Goal: Information Seeking & Learning: Learn about a topic

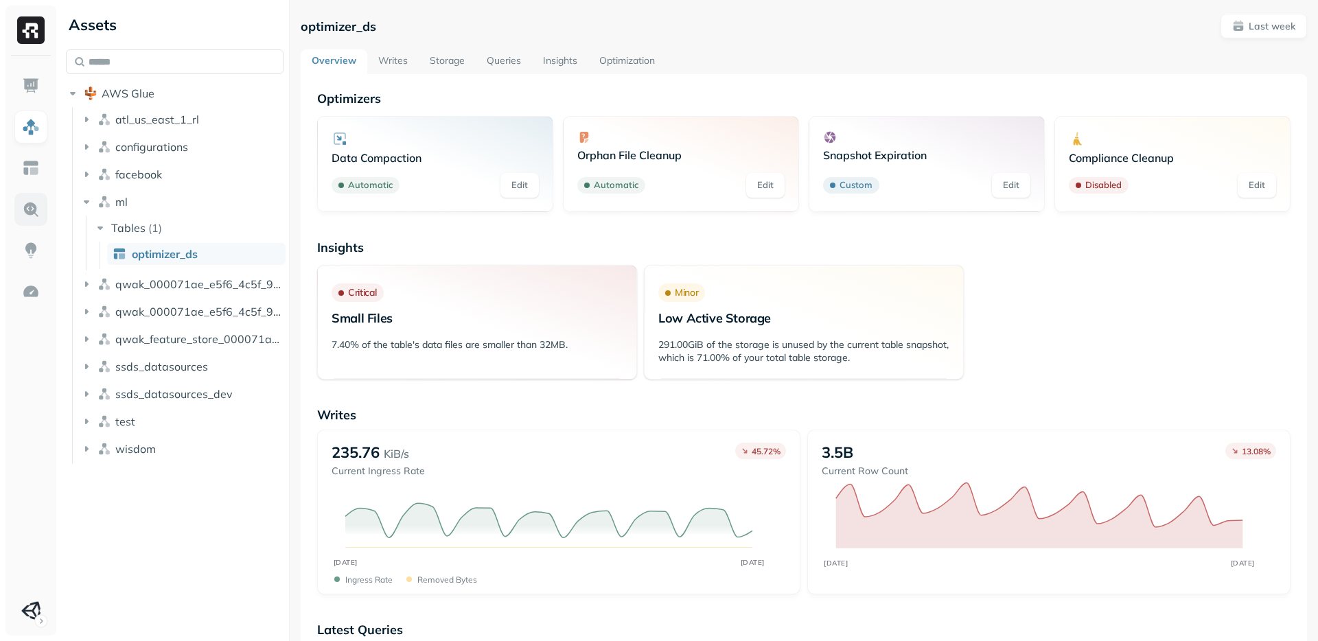
click at [33, 218] on img at bounding box center [31, 209] width 18 height 18
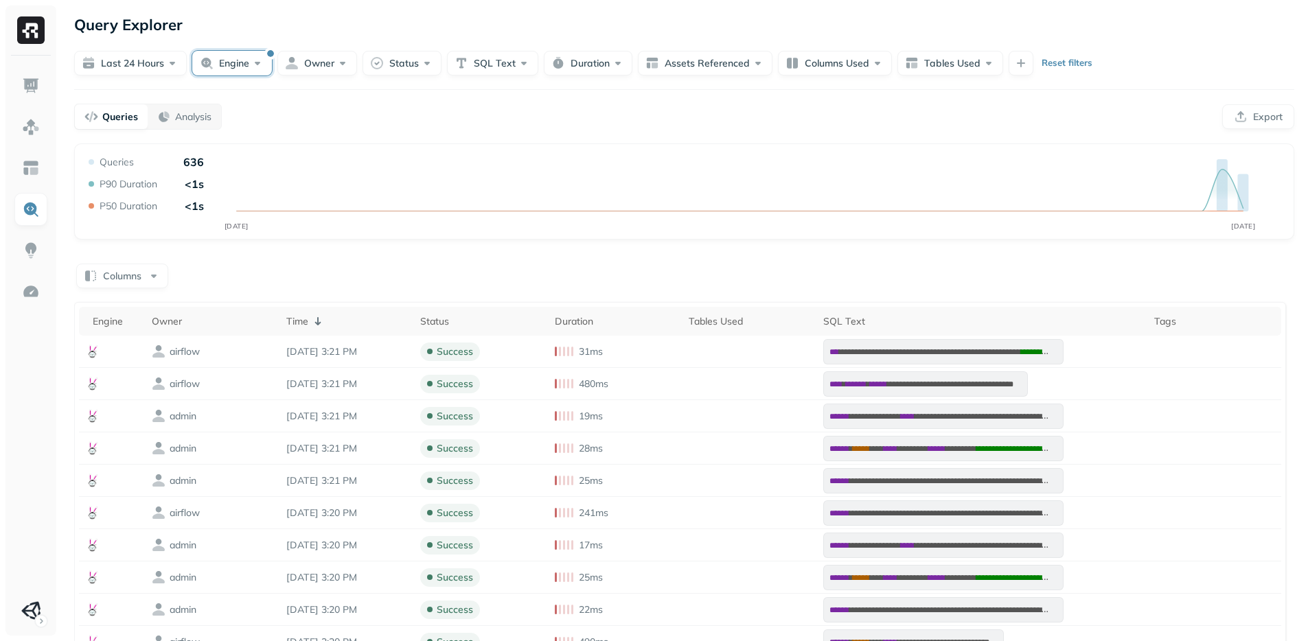
click at [268, 69] on button "Engine" at bounding box center [232, 63] width 80 height 25
click at [1164, 432] on td at bounding box center [1214, 416] width 134 height 32
click at [357, 72] on button "Owner" at bounding box center [317, 63] width 80 height 25
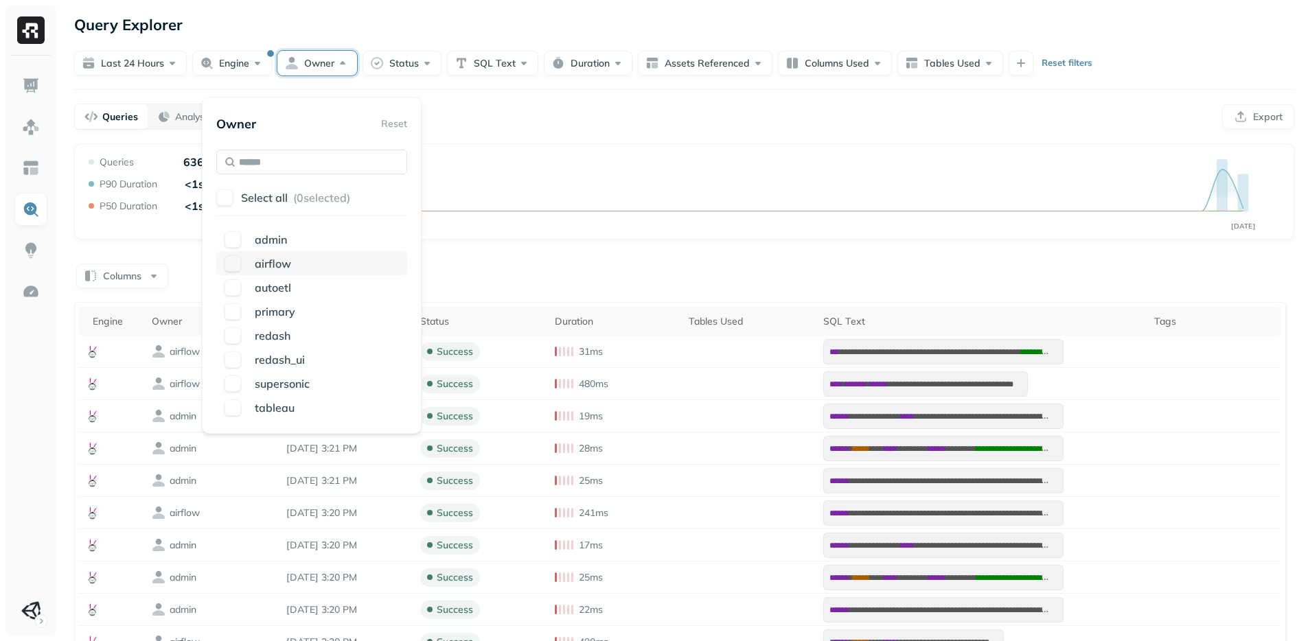
click at [241, 272] on button "button" at bounding box center [232, 263] width 16 height 16
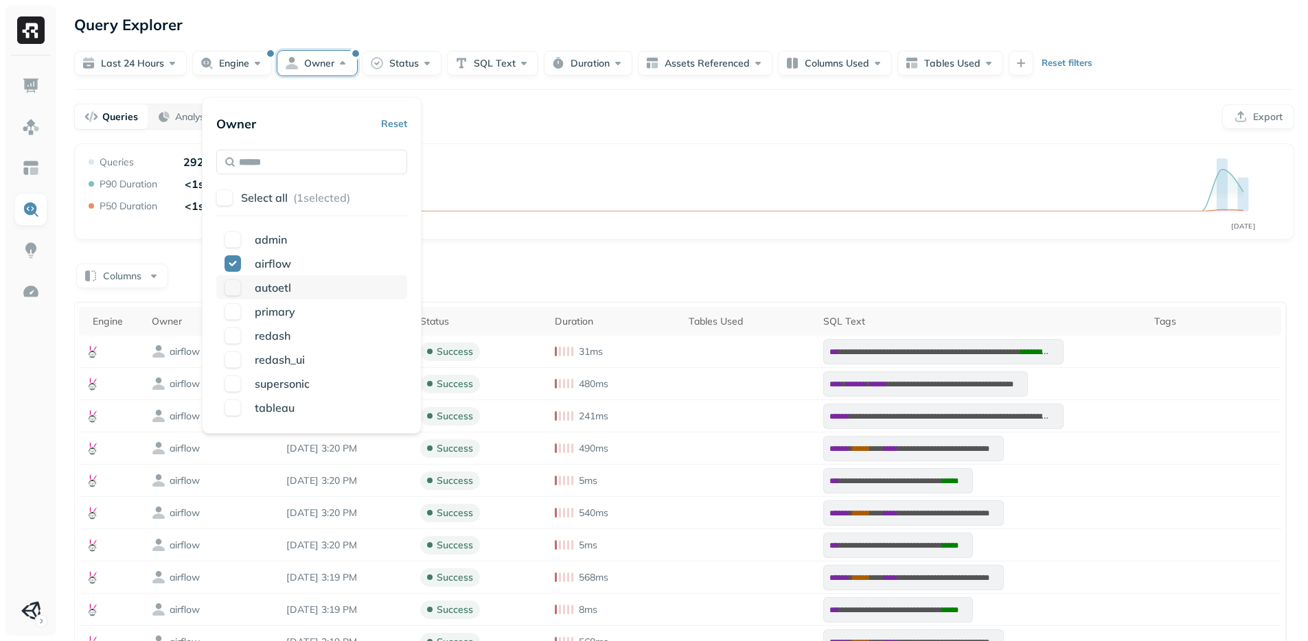
click at [241, 296] on button "button" at bounding box center [232, 287] width 16 height 16
click at [241, 320] on button "button" at bounding box center [232, 311] width 16 height 16
click at [240, 344] on button "button" at bounding box center [232, 335] width 16 height 16
click at [238, 368] on button "button" at bounding box center [232, 359] width 16 height 16
click at [241, 392] on button "button" at bounding box center [232, 384] width 16 height 16
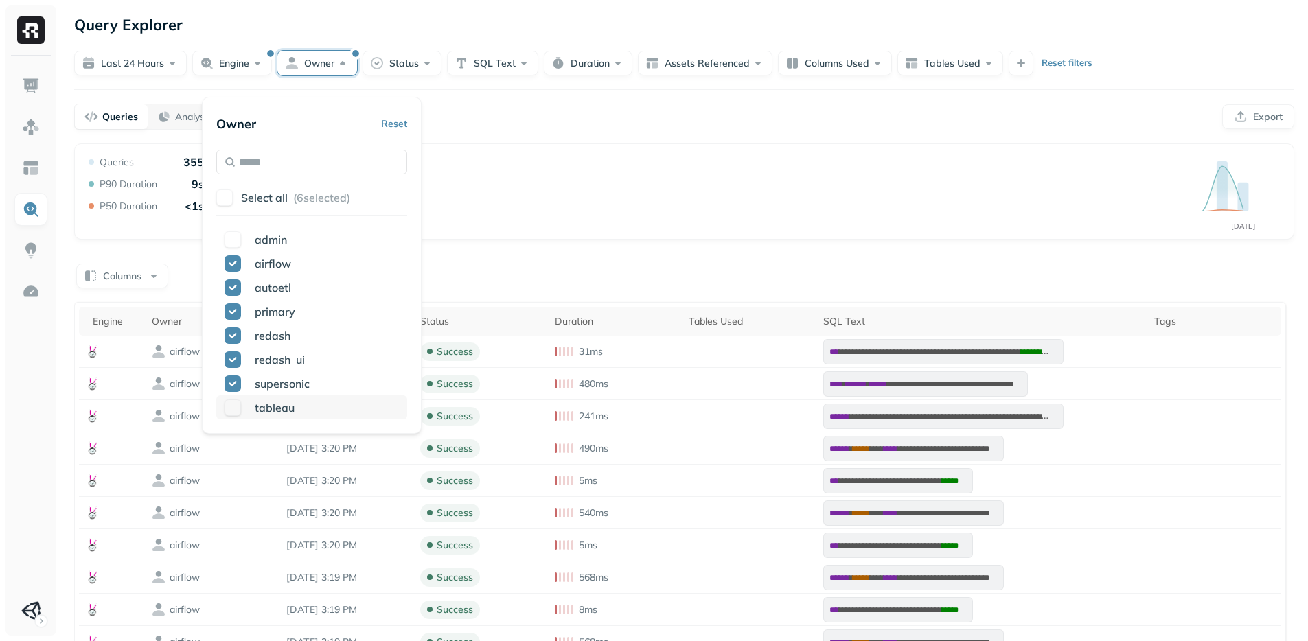
click at [241, 416] on button "button" at bounding box center [232, 408] width 16 height 16
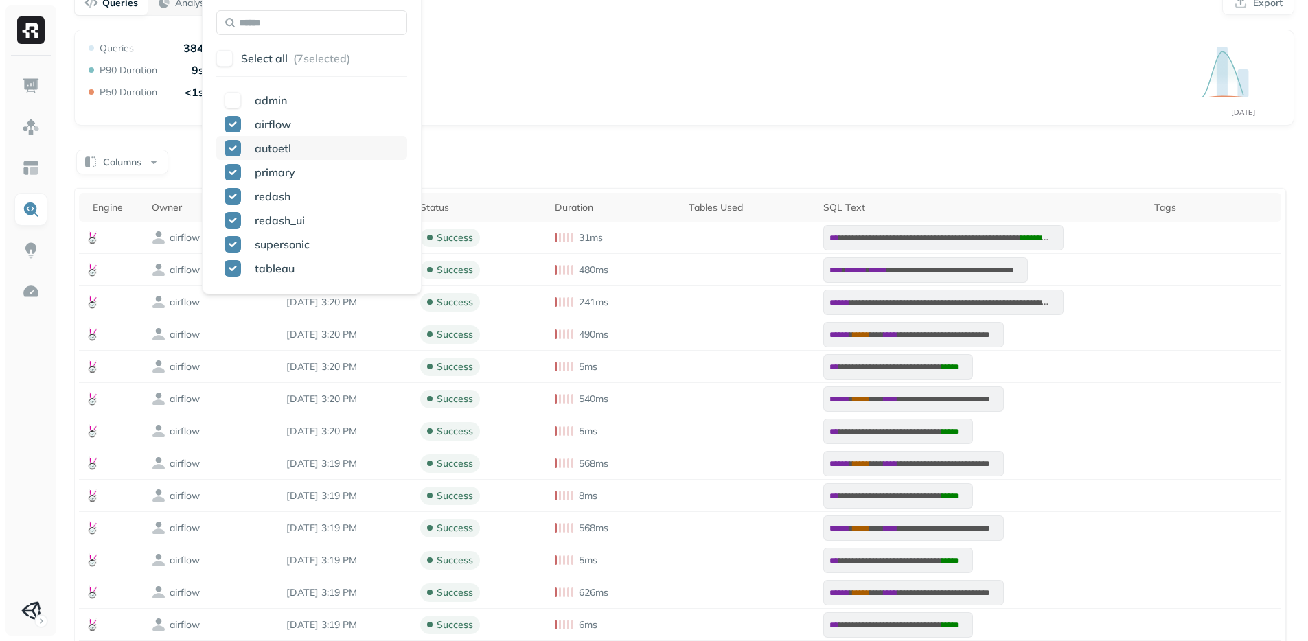
scroll to position [88, 0]
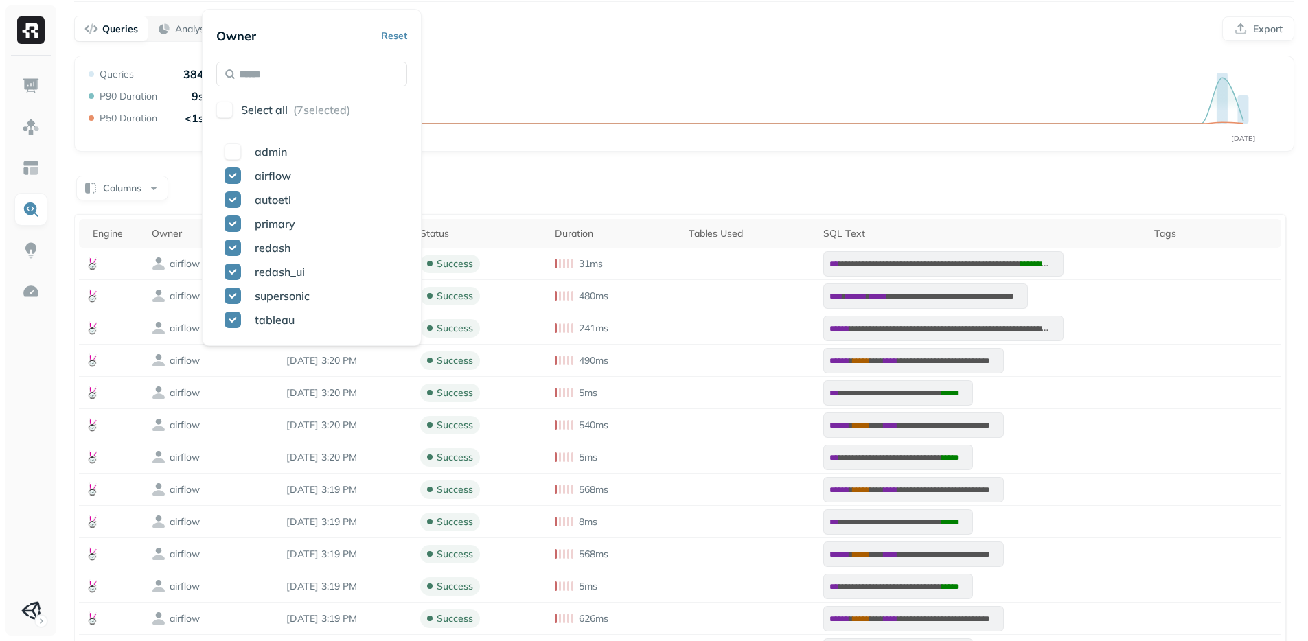
click at [607, 76] on div "**********" at bounding box center [683, 362] width 1247 height 901
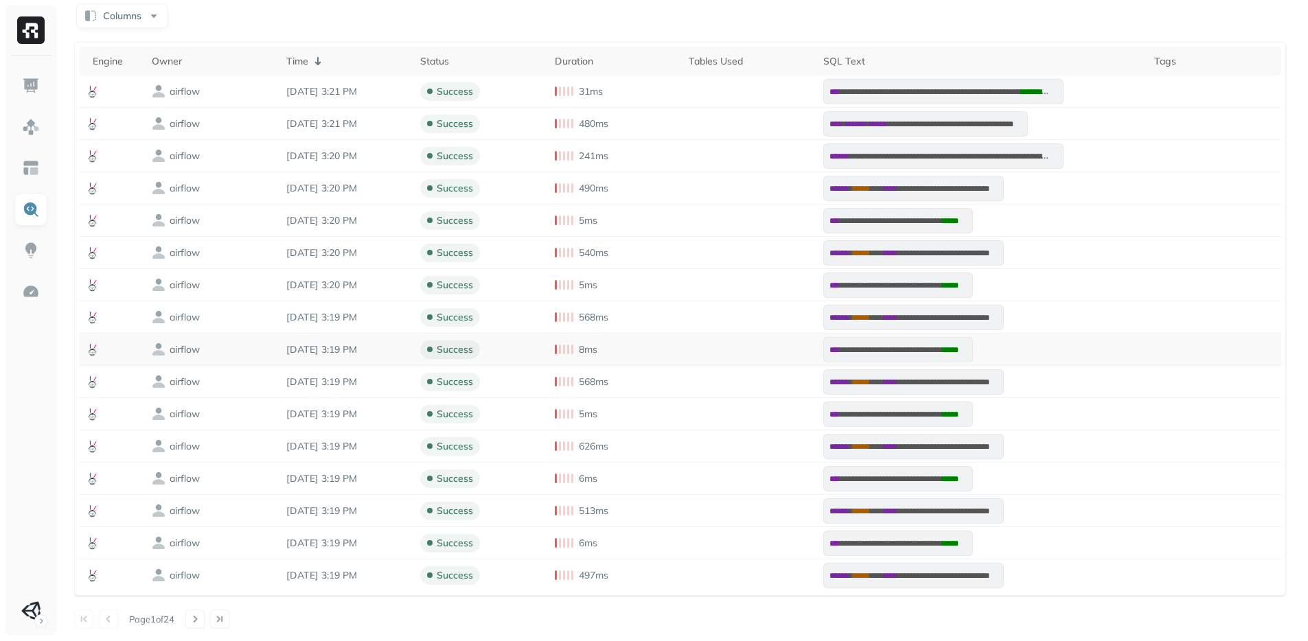
scroll to position [417, 0]
click at [205, 616] on button at bounding box center [194, 619] width 19 height 19
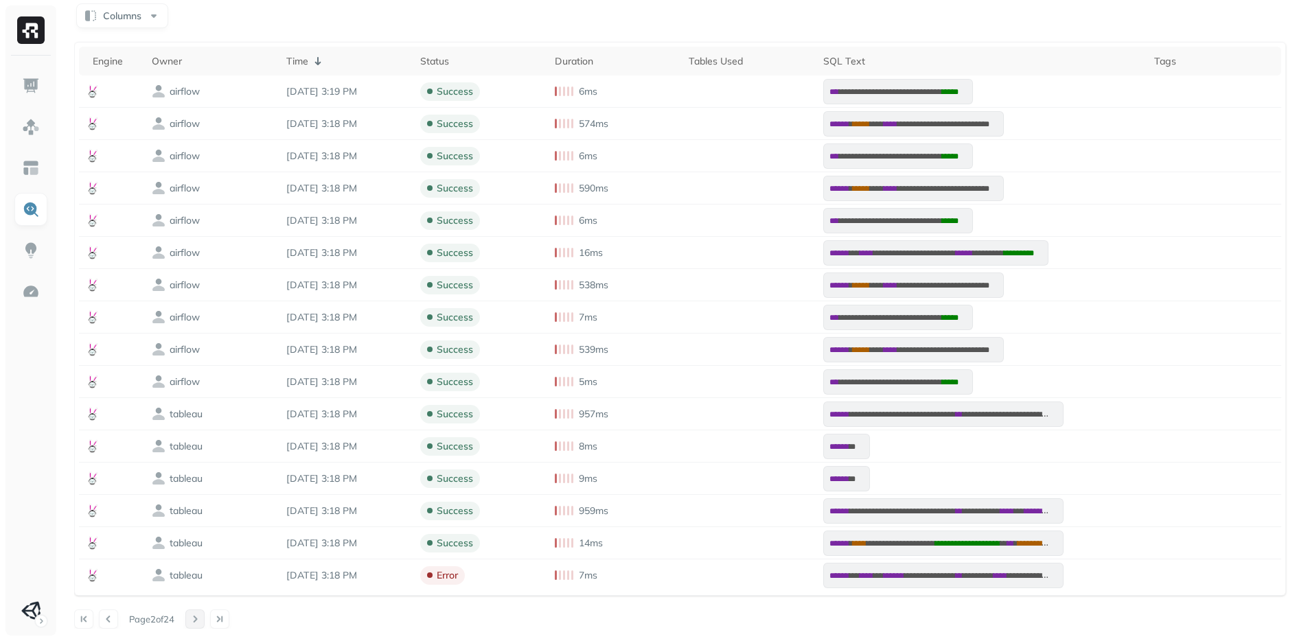
click at [205, 619] on button at bounding box center [194, 619] width 19 height 19
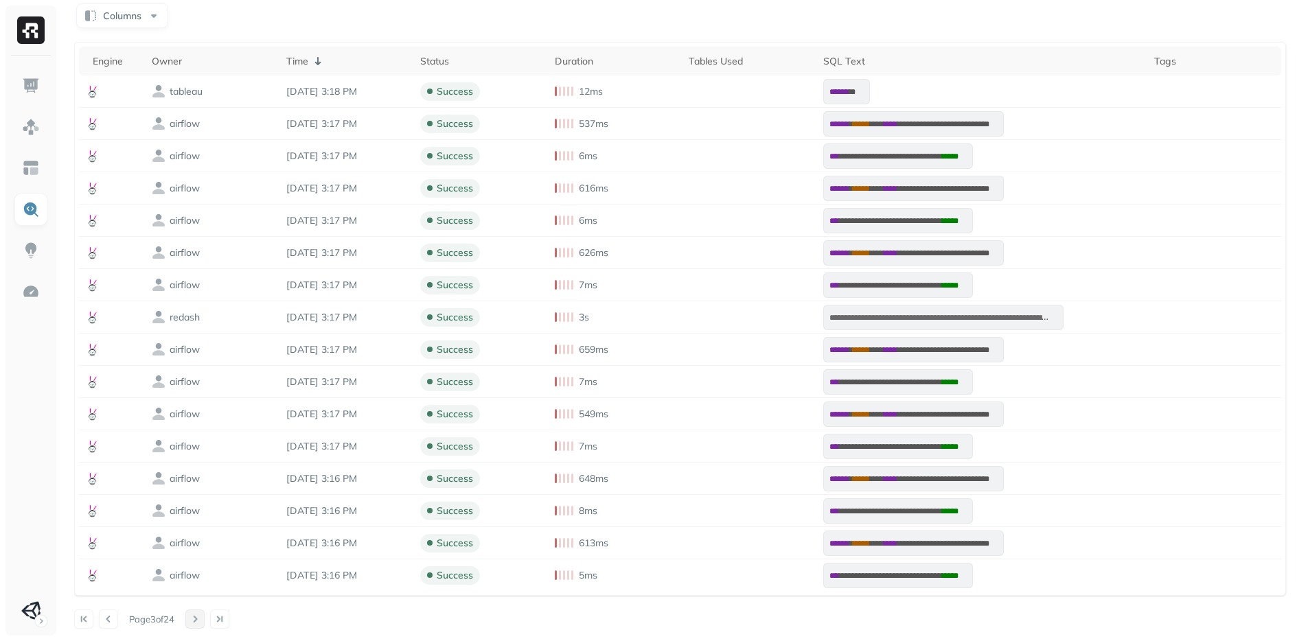
click at [205, 619] on button at bounding box center [194, 619] width 19 height 19
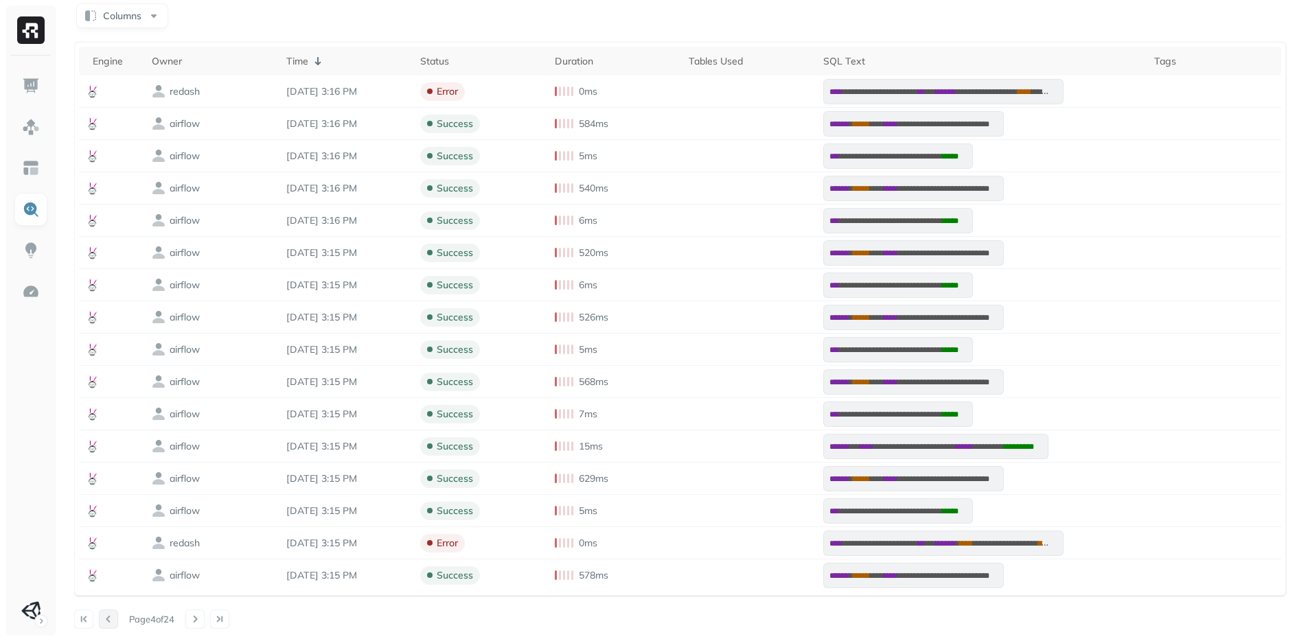
click at [118, 616] on button at bounding box center [108, 619] width 19 height 19
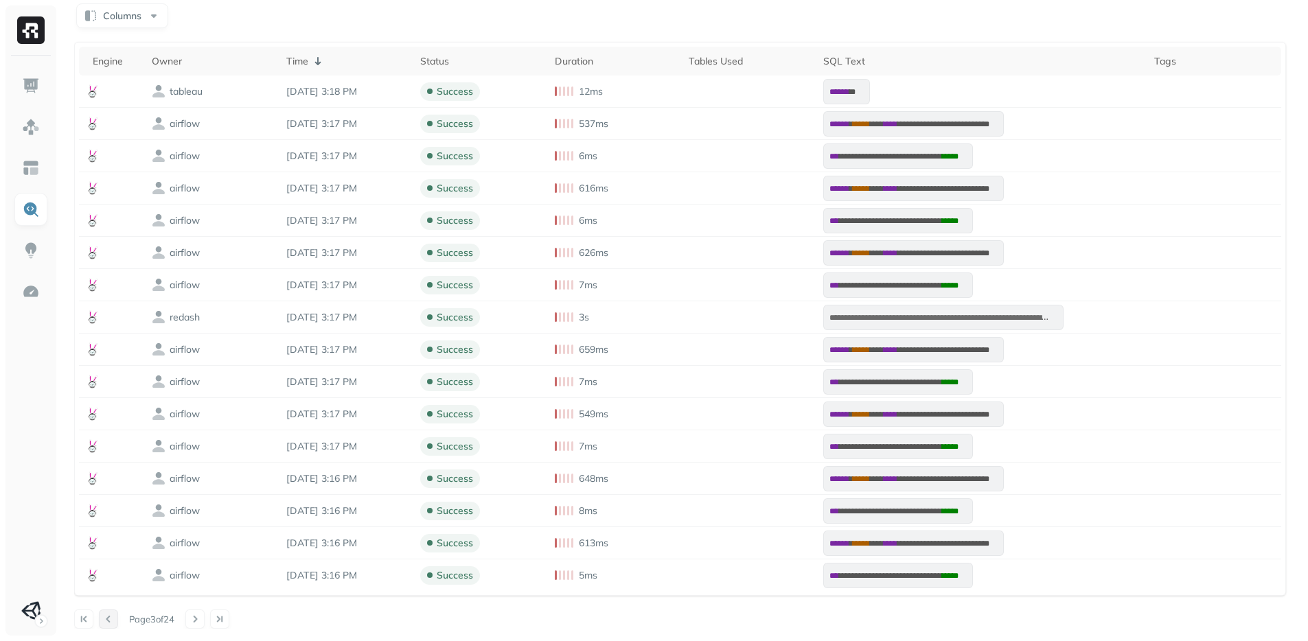
click at [118, 616] on button at bounding box center [108, 619] width 19 height 19
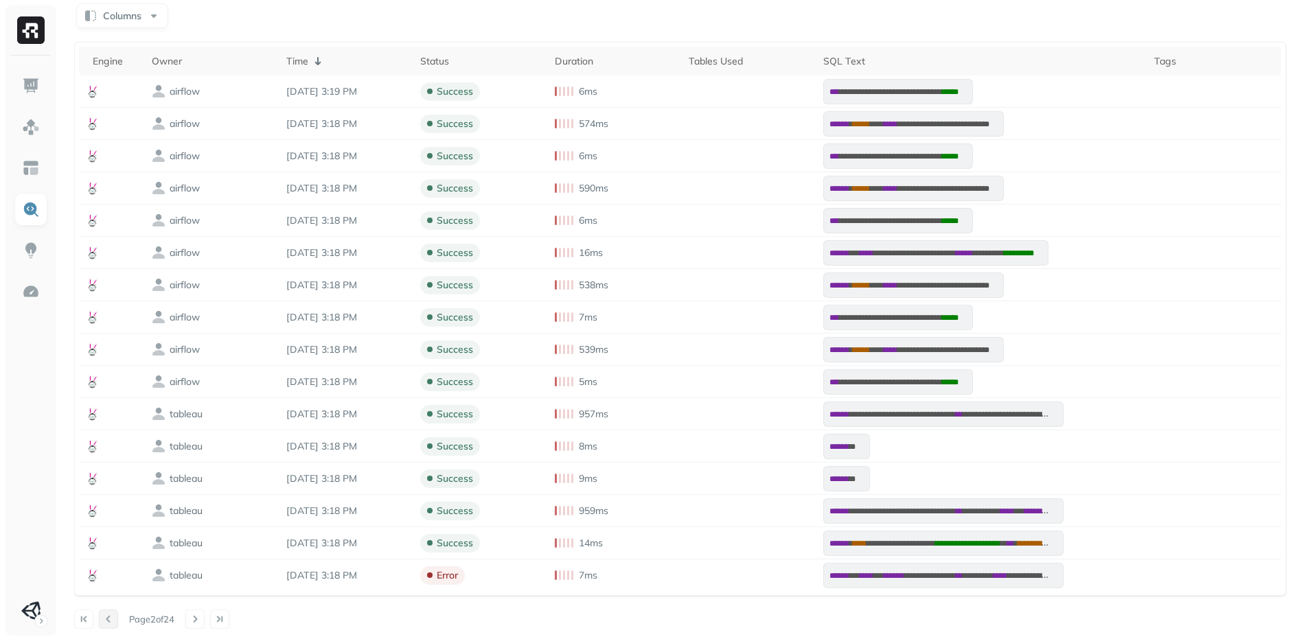
click at [118, 616] on button at bounding box center [108, 619] width 19 height 19
click at [118, 616] on div at bounding box center [96, 619] width 44 height 19
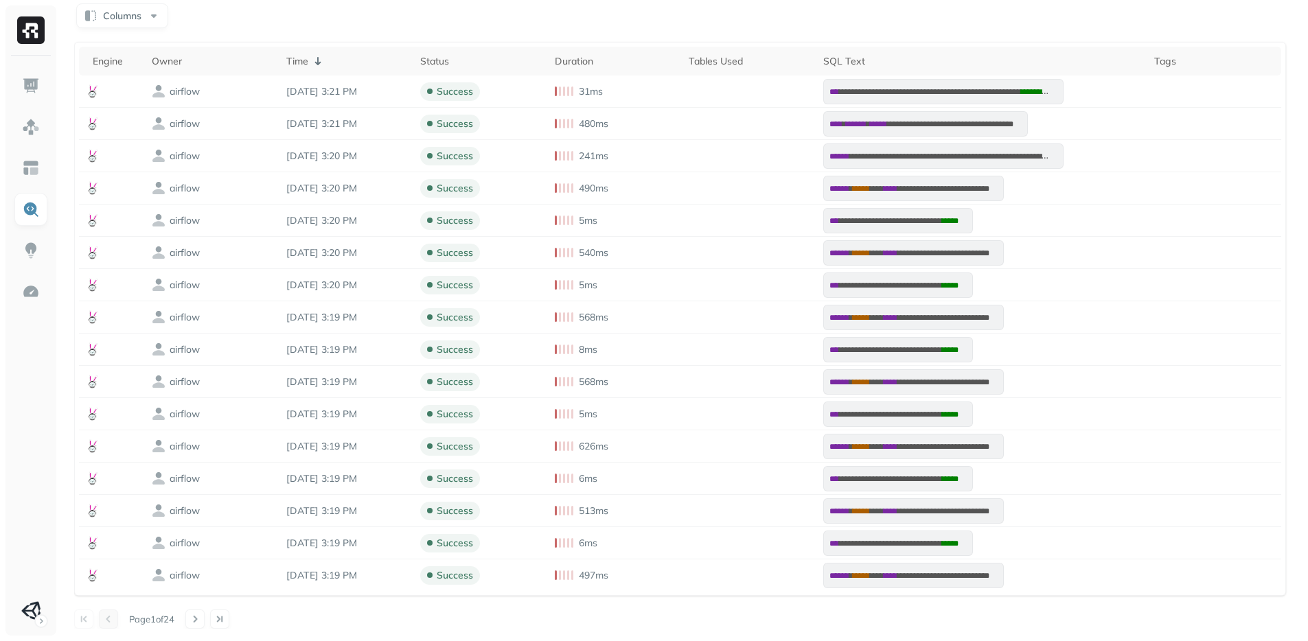
click at [118, 616] on div at bounding box center [96, 619] width 44 height 19
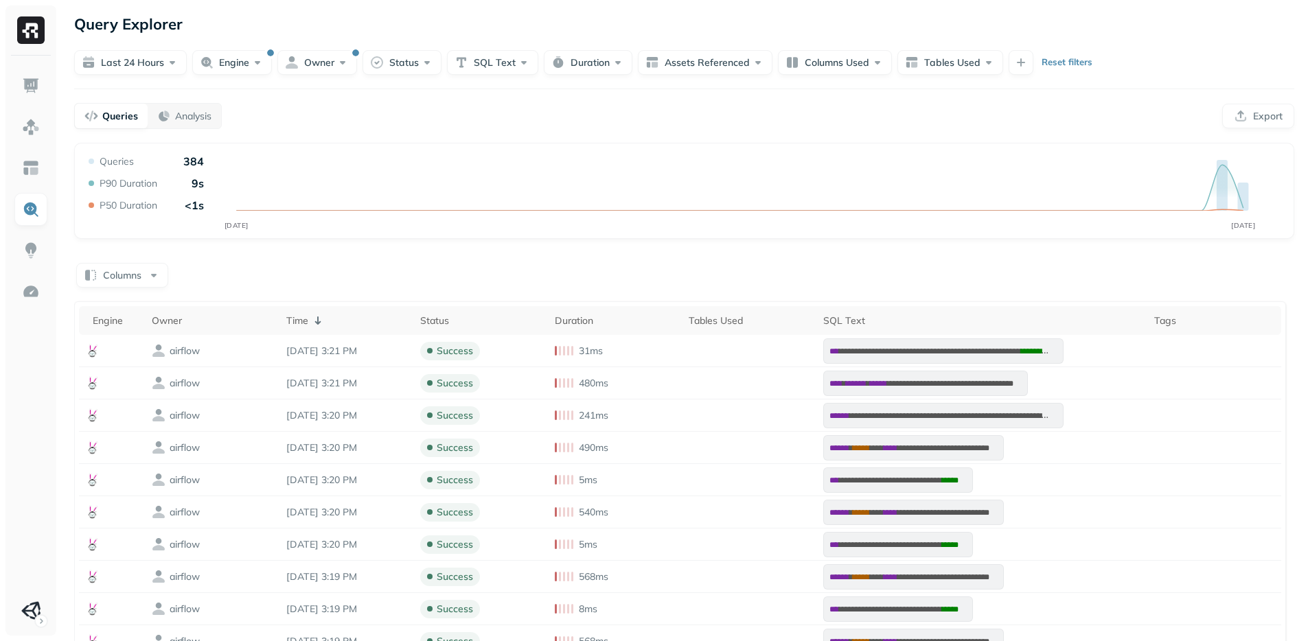
scroll to position [0, 0]
click at [353, 67] on button "Owner" at bounding box center [317, 63] width 80 height 25
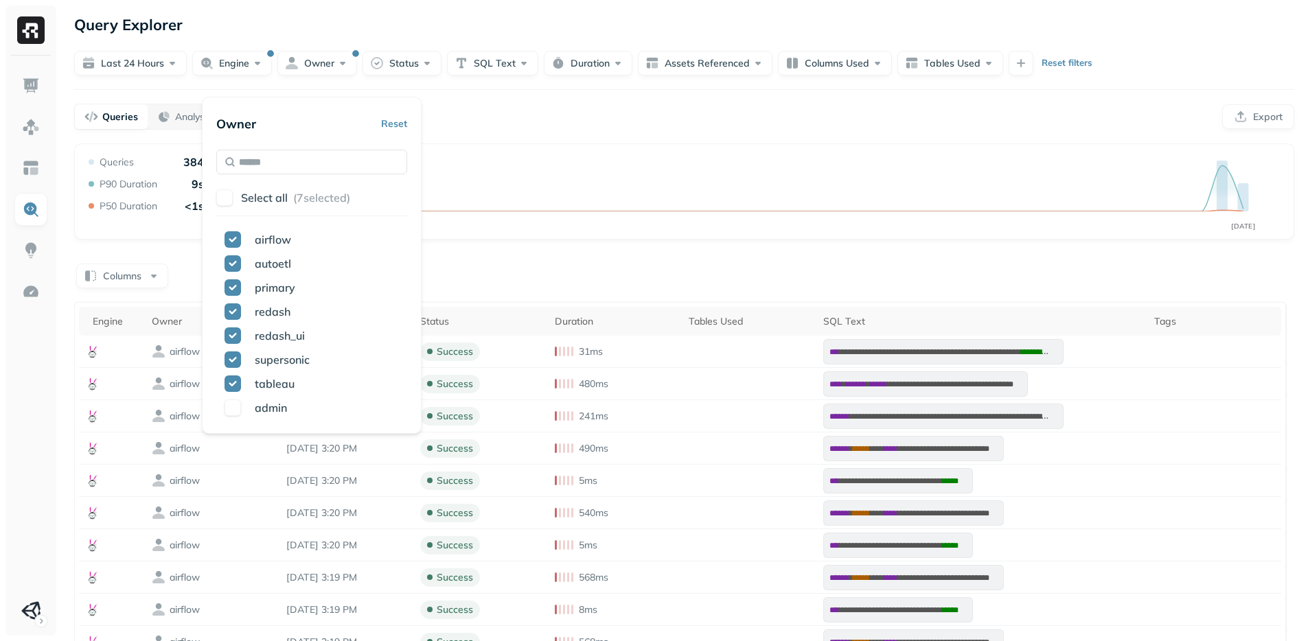
click at [588, 159] on div "**********" at bounding box center [683, 450] width 1247 height 901
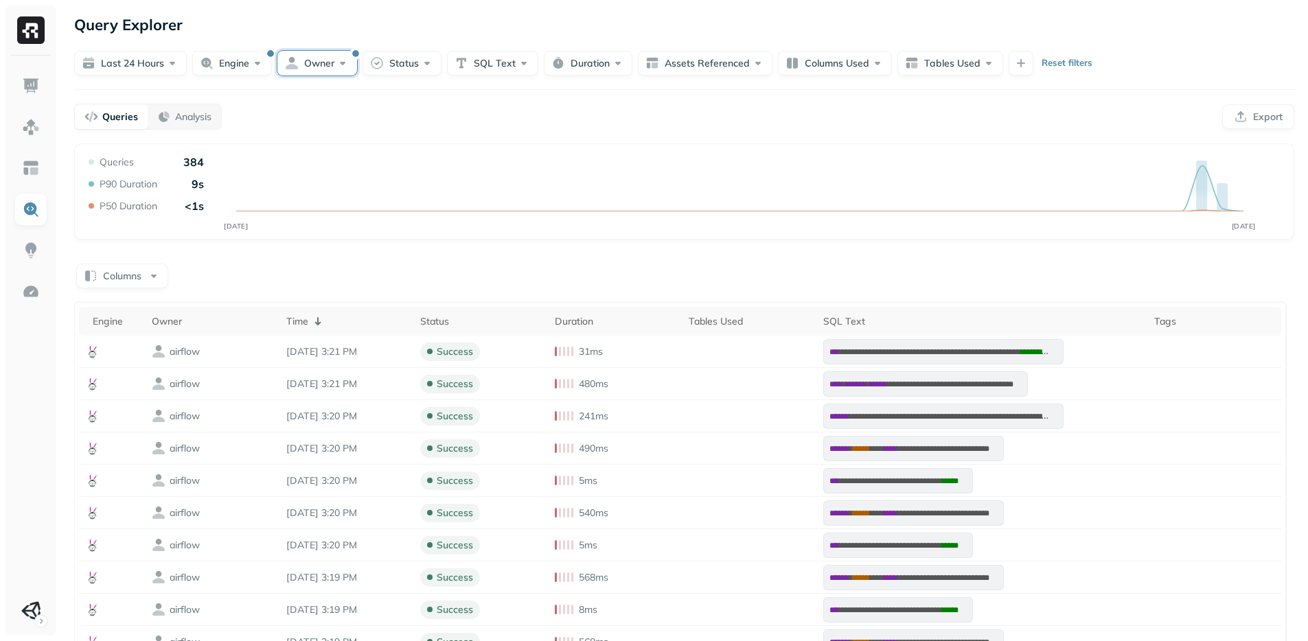
click at [357, 75] on button "Owner" at bounding box center [317, 63] width 80 height 25
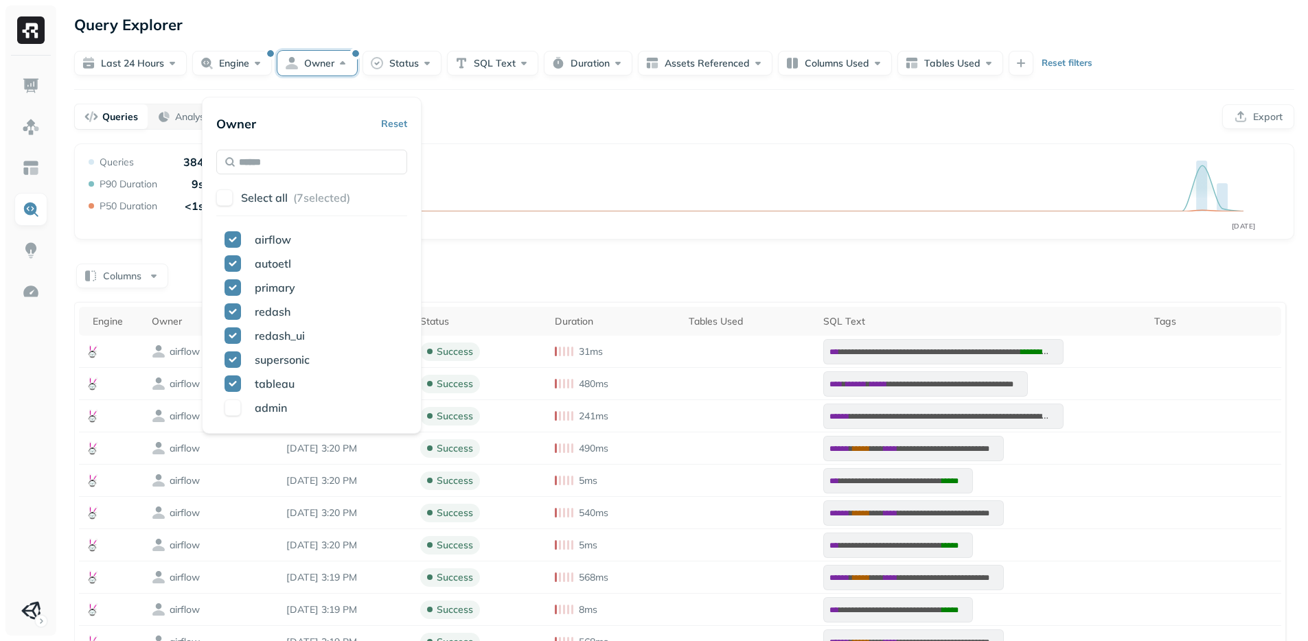
click at [357, 75] on button "Owner" at bounding box center [317, 63] width 80 height 25
